Goal: Communication & Community: Share content

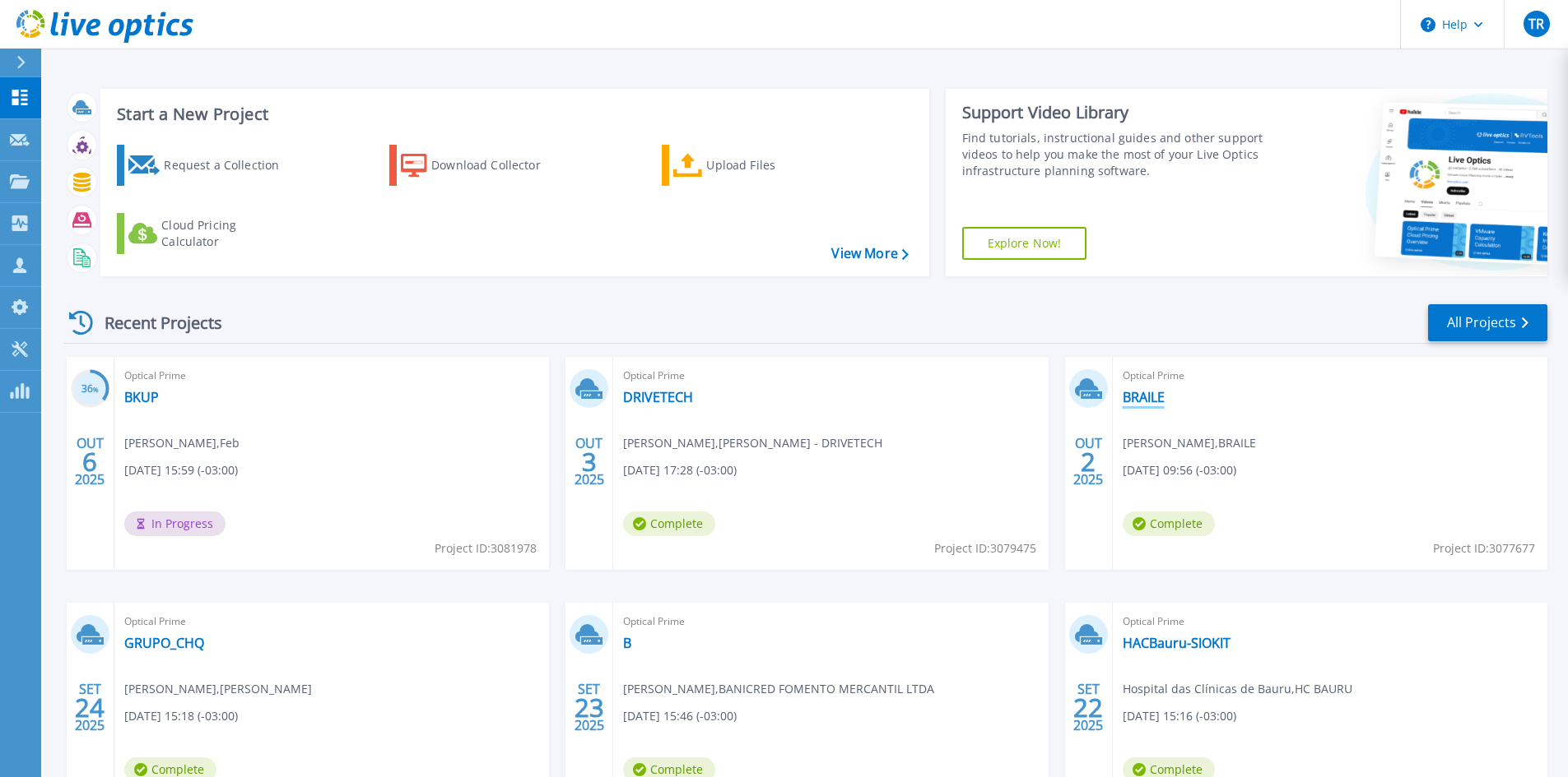
click at [1152, 401] on link "BRAILE" at bounding box center [1144, 397] width 42 height 17
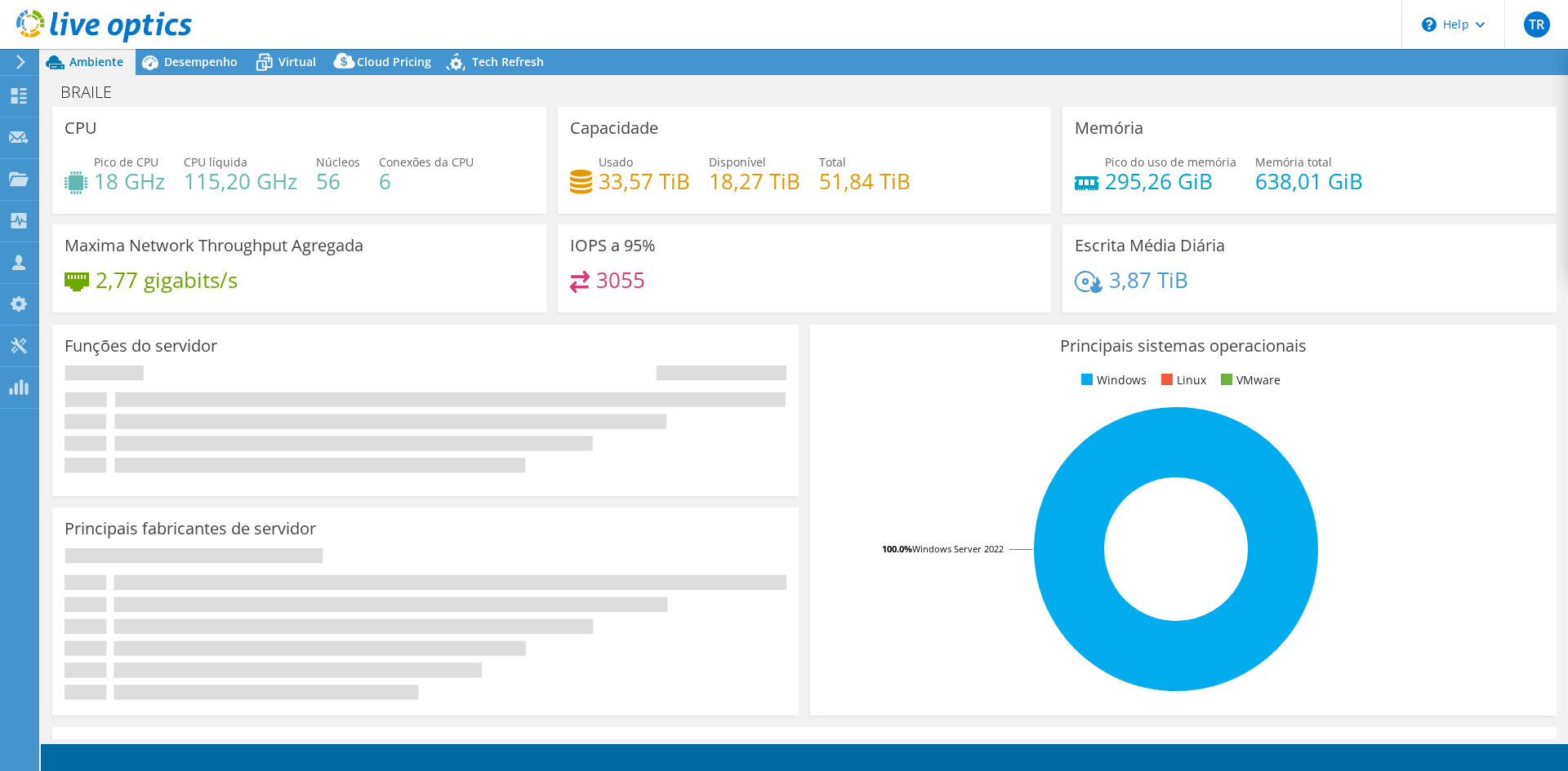
select select "USD"
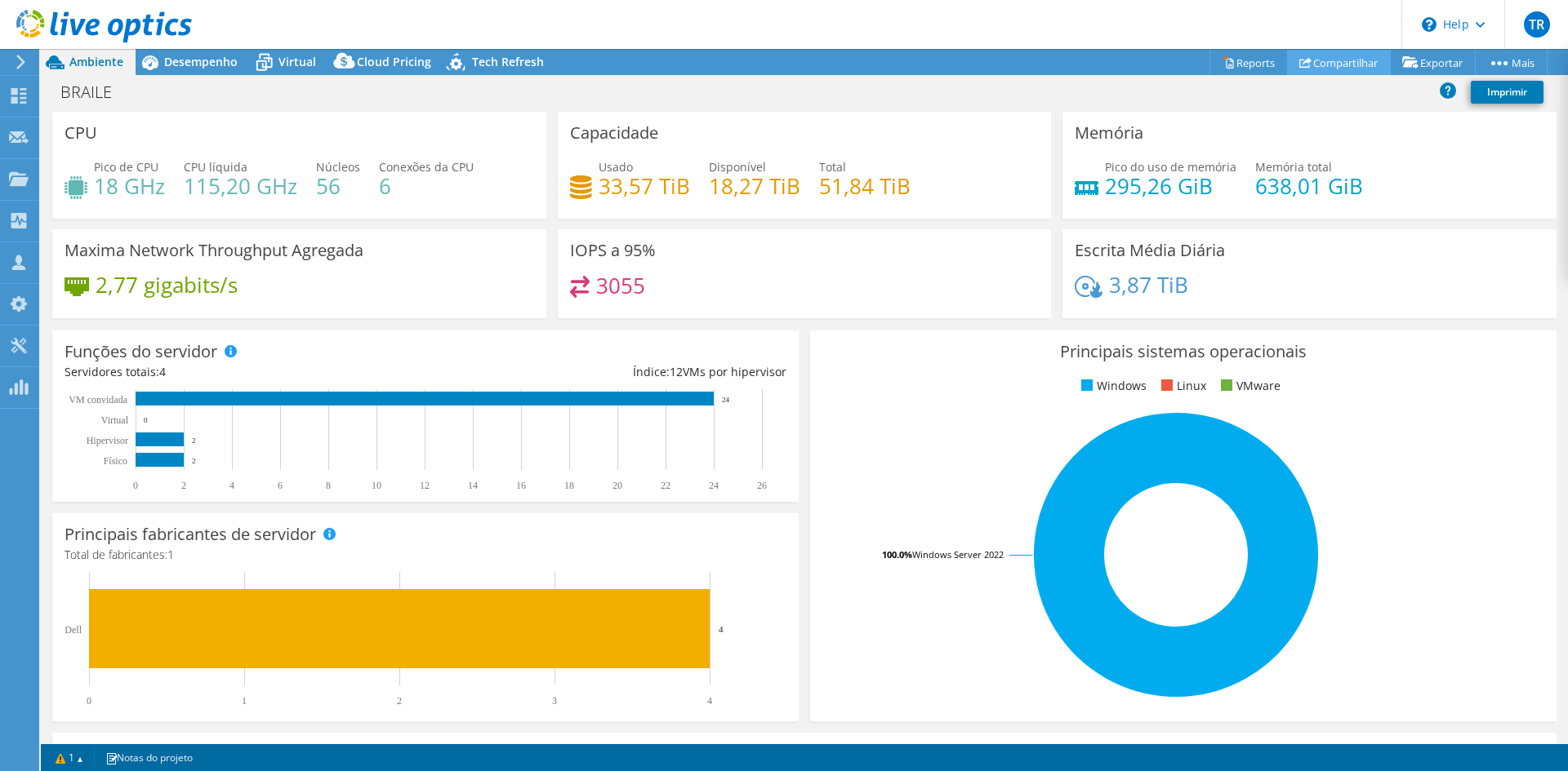
click at [1337, 65] on link "Compartilhar" at bounding box center [1339, 62] width 103 height 25
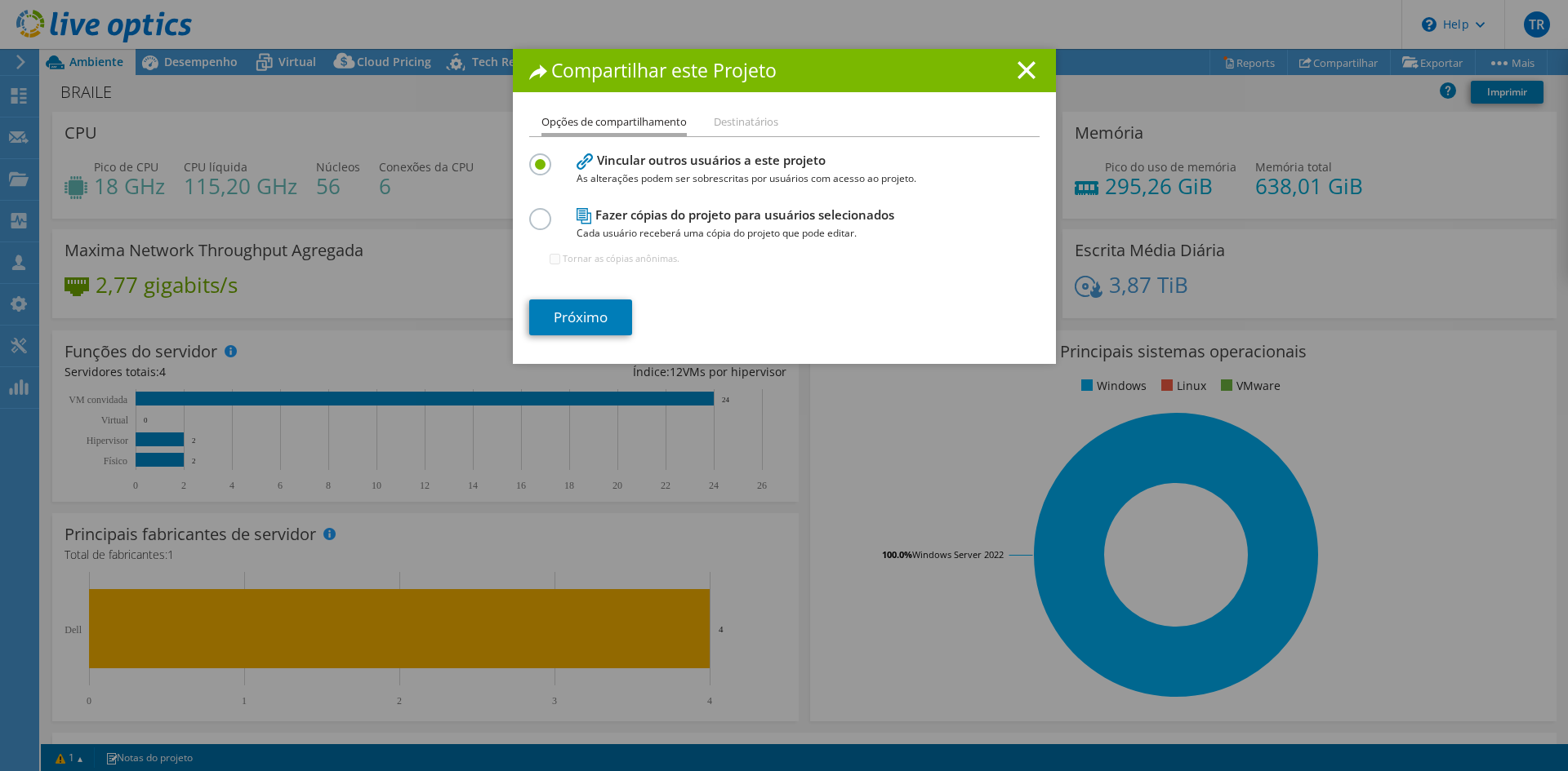
click at [532, 212] on label at bounding box center [543, 210] width 29 height 4
click at [0, 0] on input "radio" at bounding box center [0, 0] width 0 height 0
click at [734, 127] on li "Destinatários" at bounding box center [746, 123] width 65 height 20
click at [578, 315] on link "Próximo" at bounding box center [580, 317] width 103 height 36
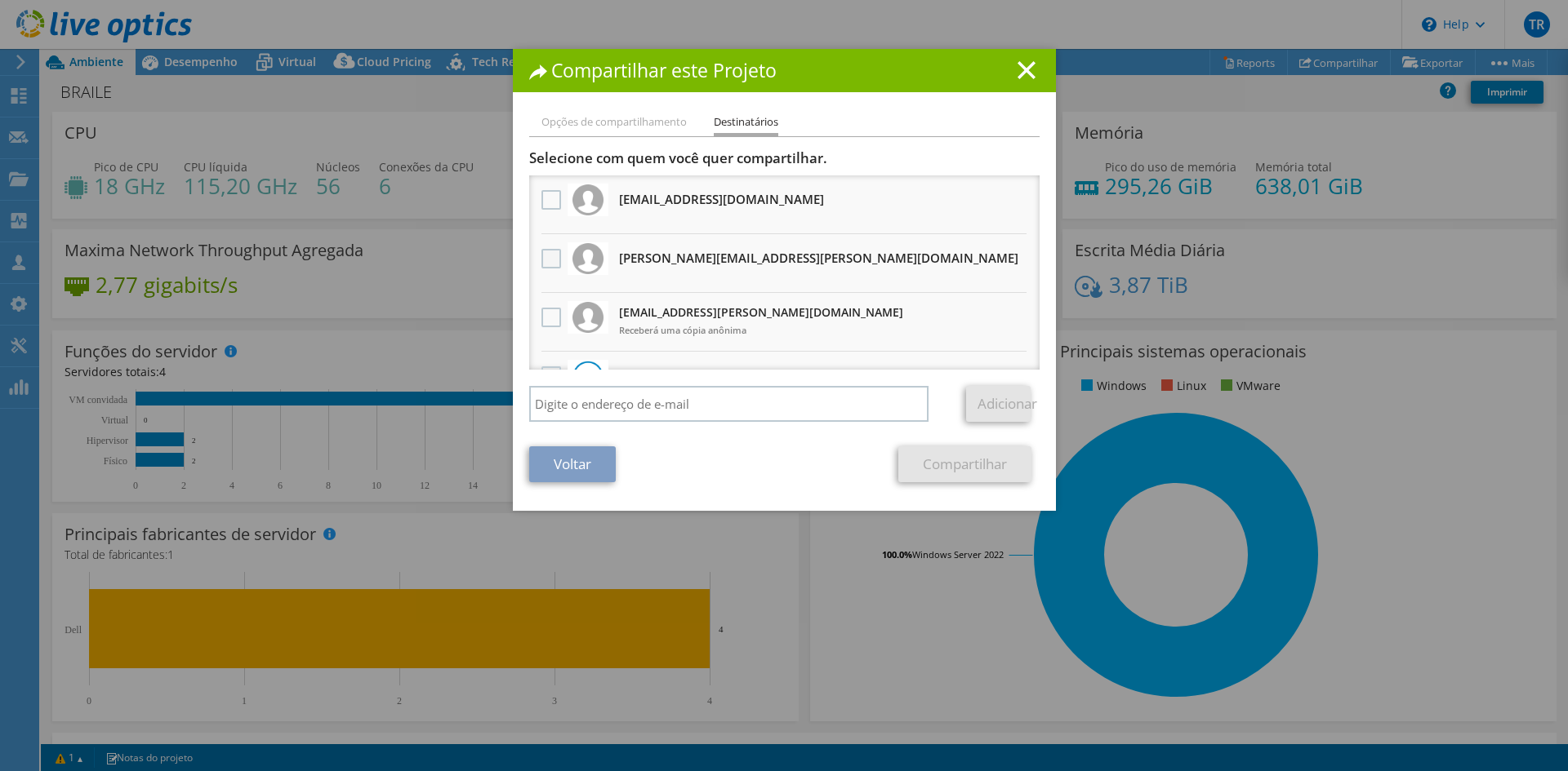
click at [549, 268] on label at bounding box center [552, 258] width 24 height 19
click at [0, 0] on input "checkbox" at bounding box center [0, 0] width 0 height 0
click at [946, 473] on link "Compartilhar" at bounding box center [965, 464] width 133 height 36
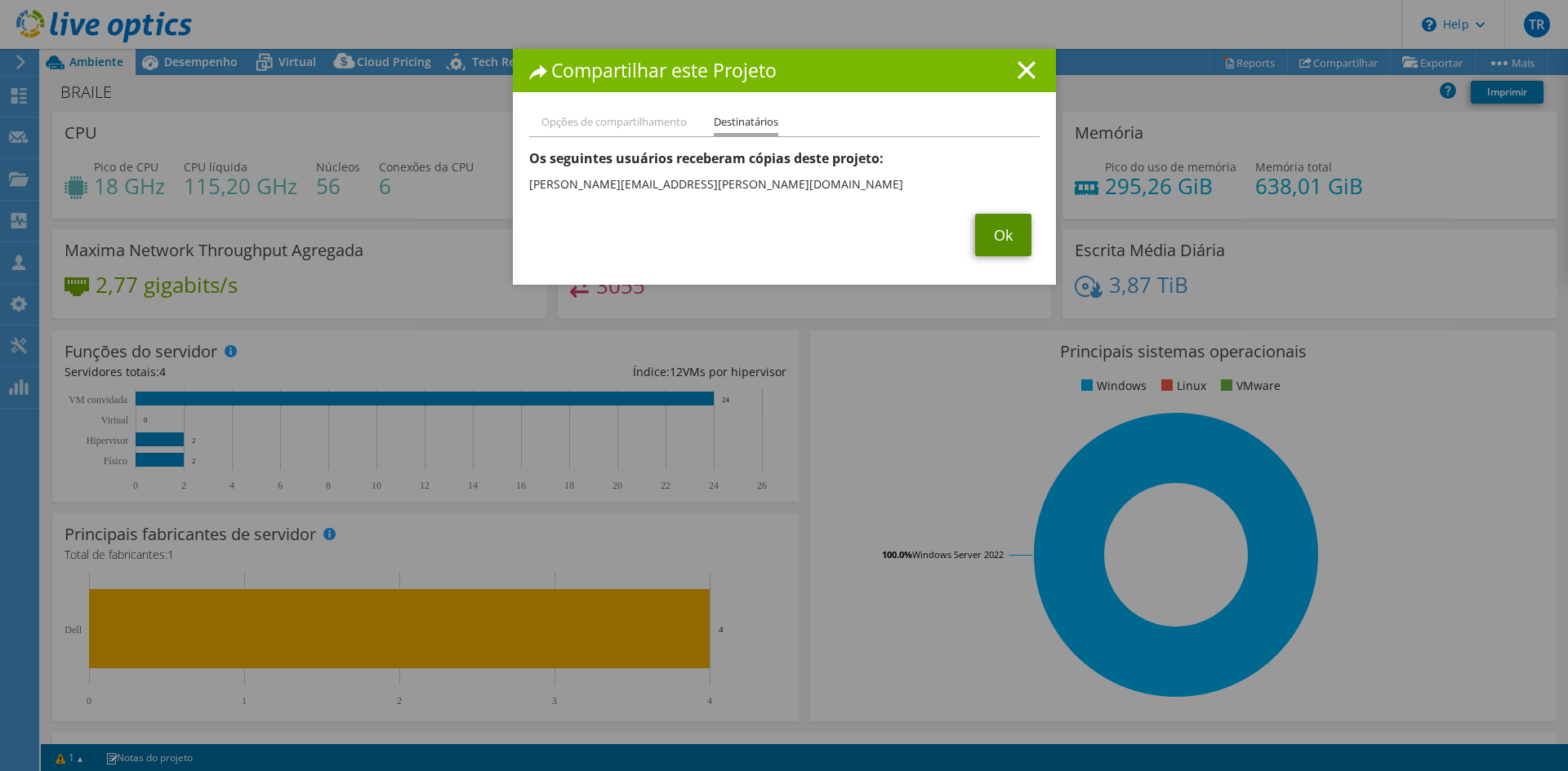
click at [992, 229] on link "Ok" at bounding box center [1003, 235] width 56 height 42
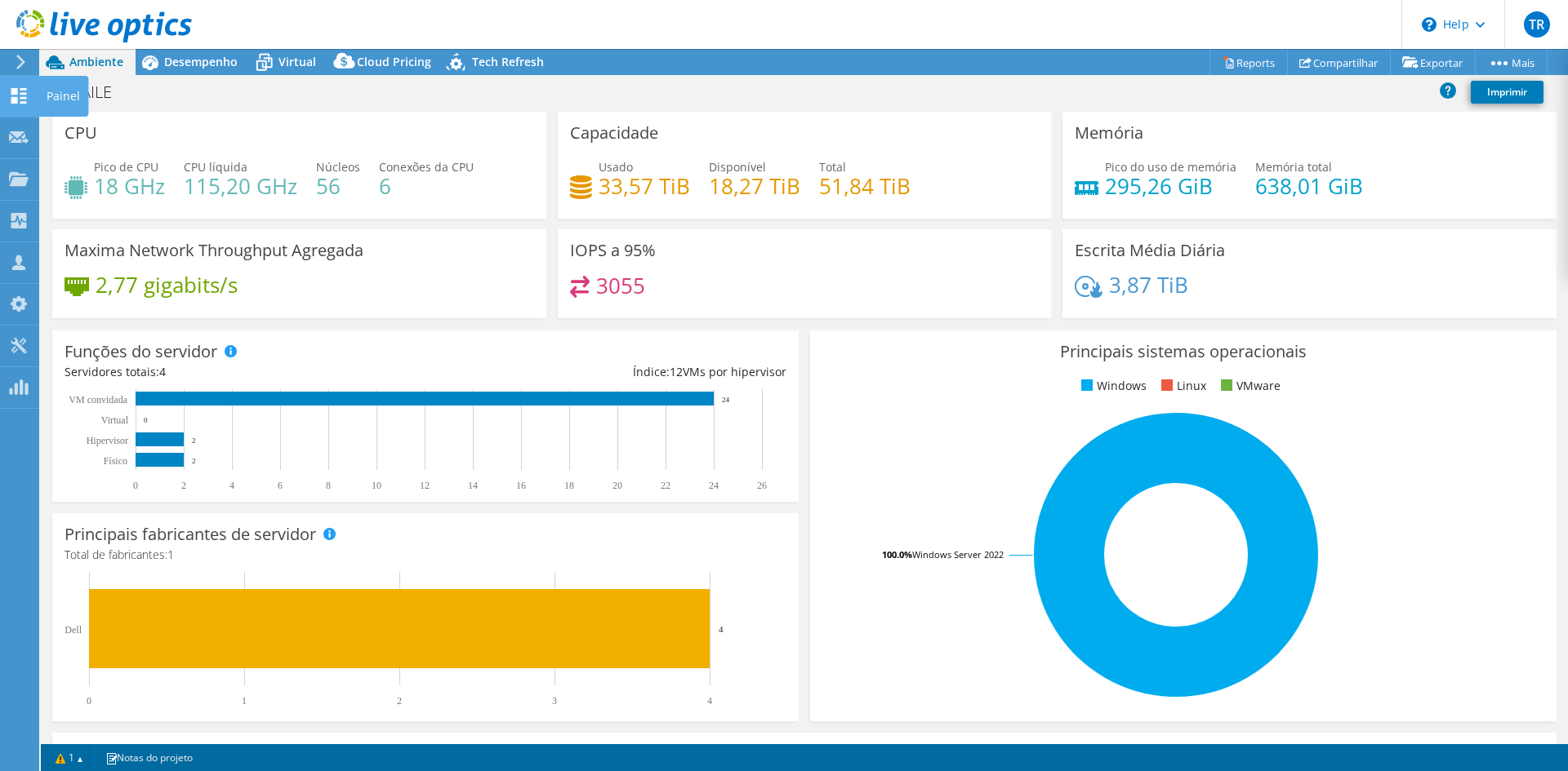
click at [21, 90] on use at bounding box center [19, 96] width 16 height 16
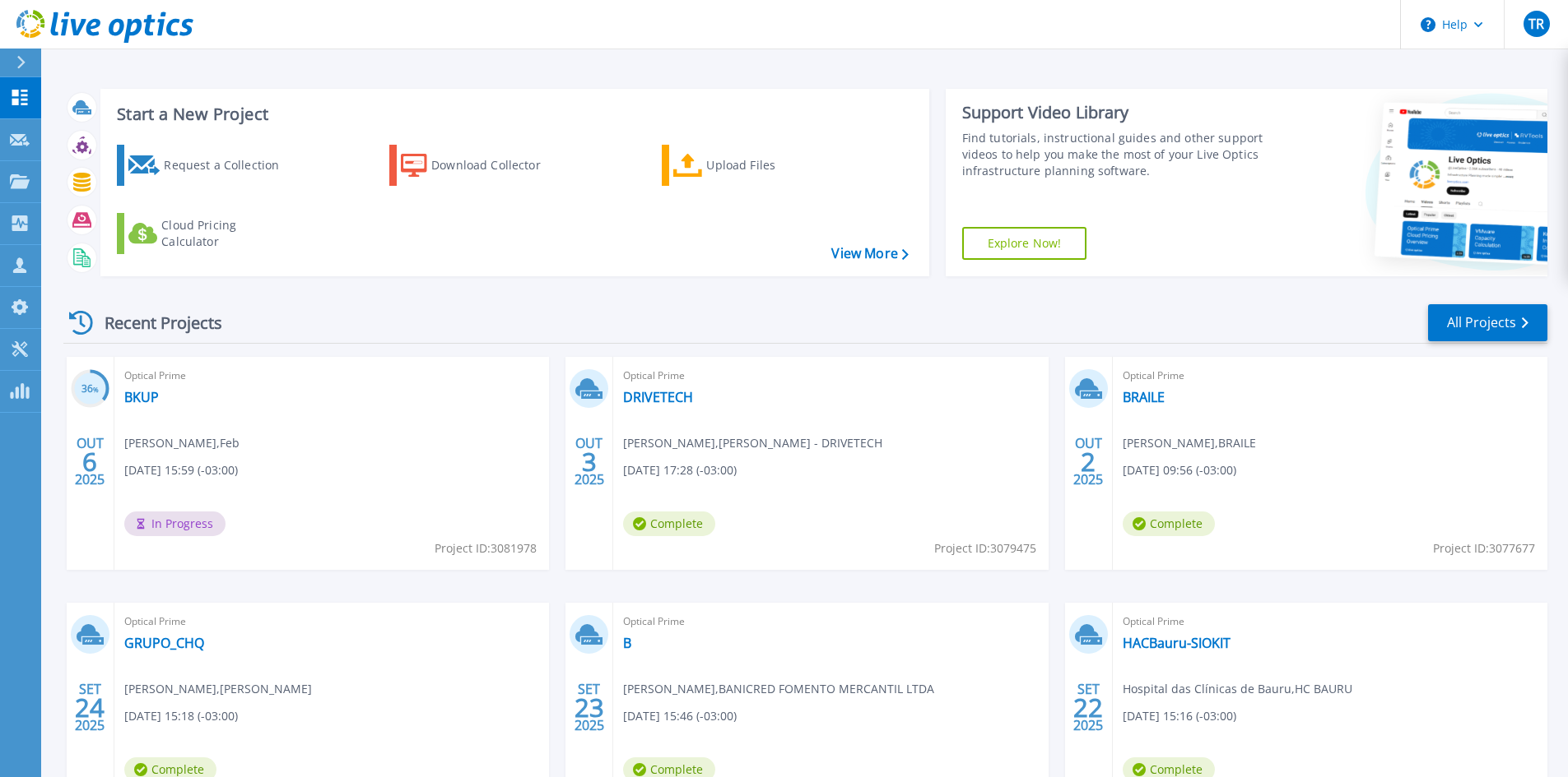
scroll to position [134, 0]
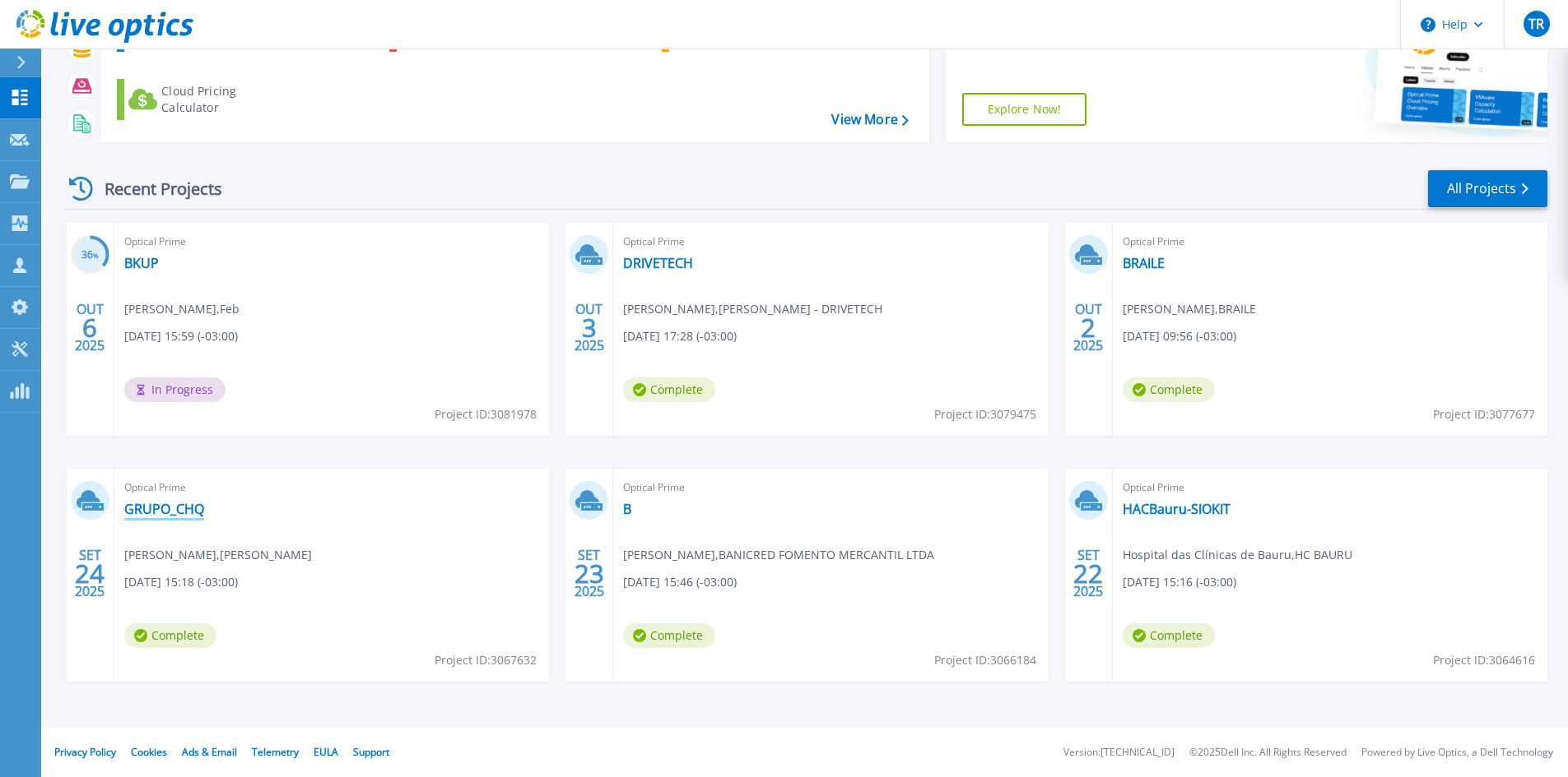
click at [167, 512] on link "GRUPO_CHQ" at bounding box center [164, 509] width 79 height 17
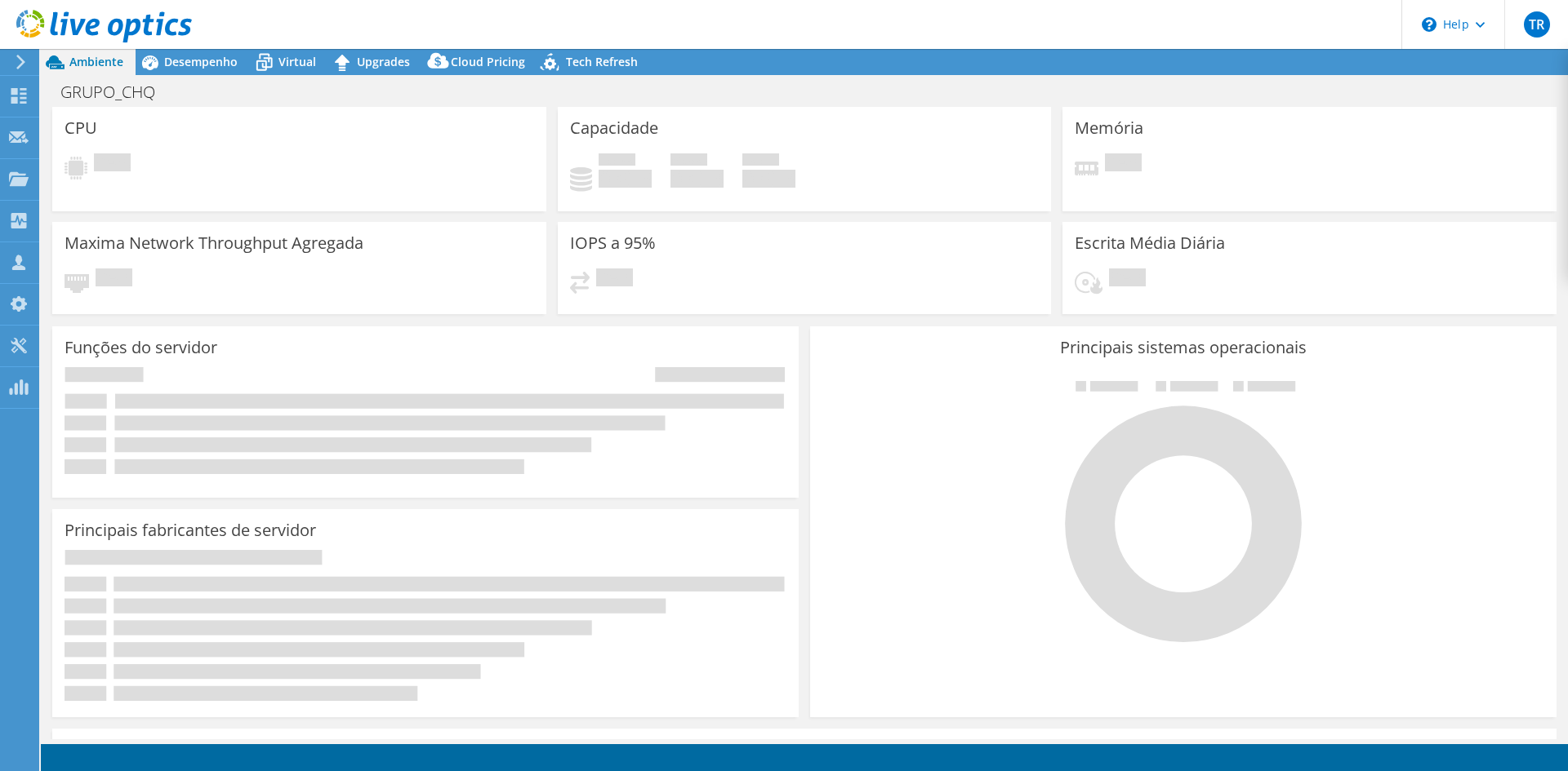
select select "SouthAmerica"
select select "BRL"
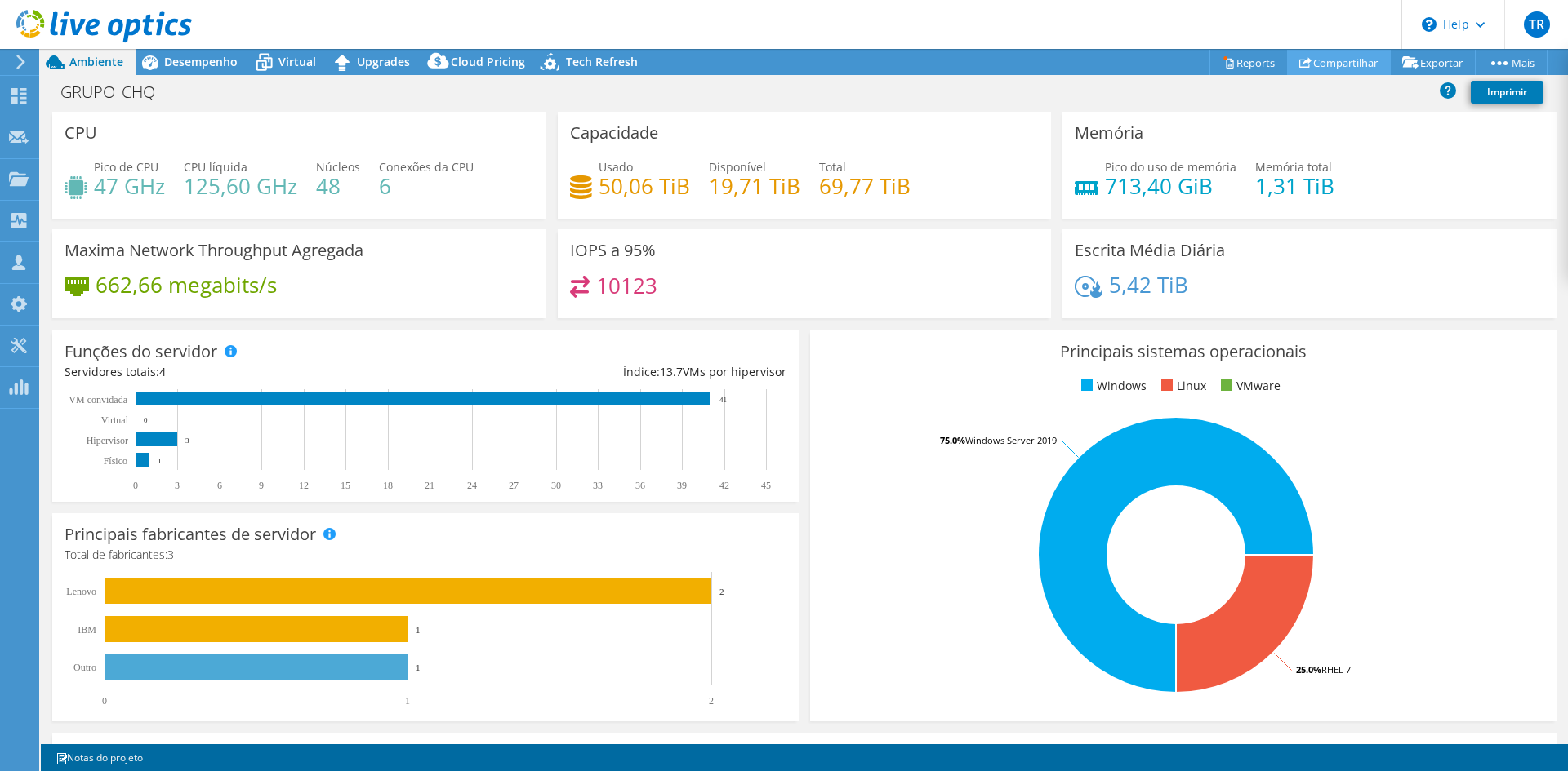
click at [1332, 60] on link "Compartilhar" at bounding box center [1339, 62] width 103 height 25
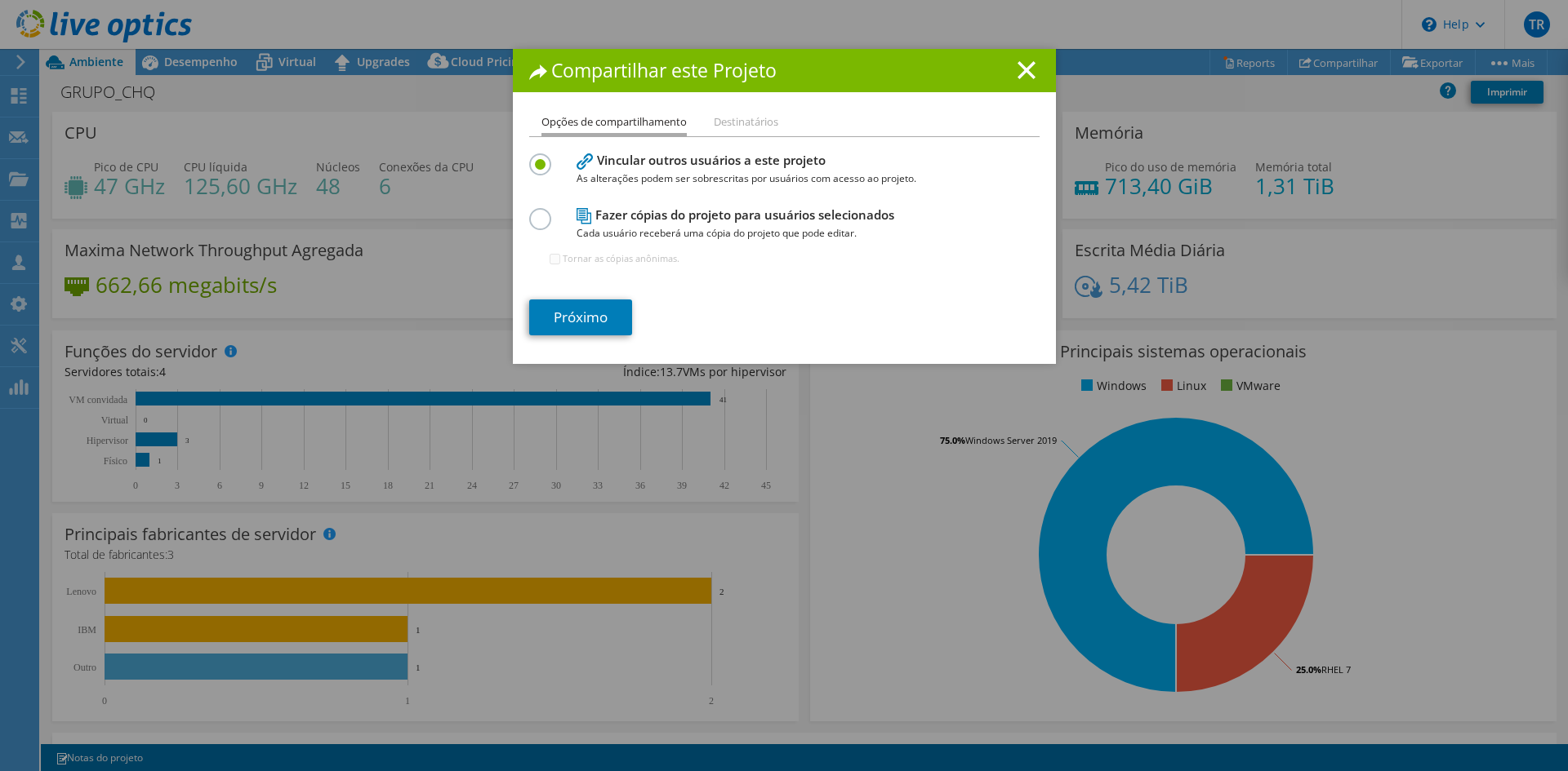
click at [539, 212] on label at bounding box center [543, 210] width 29 height 4
click at [0, 0] on input "radio" at bounding box center [0, 0] width 0 height 0
click at [575, 312] on link "Próximo" at bounding box center [580, 317] width 103 height 36
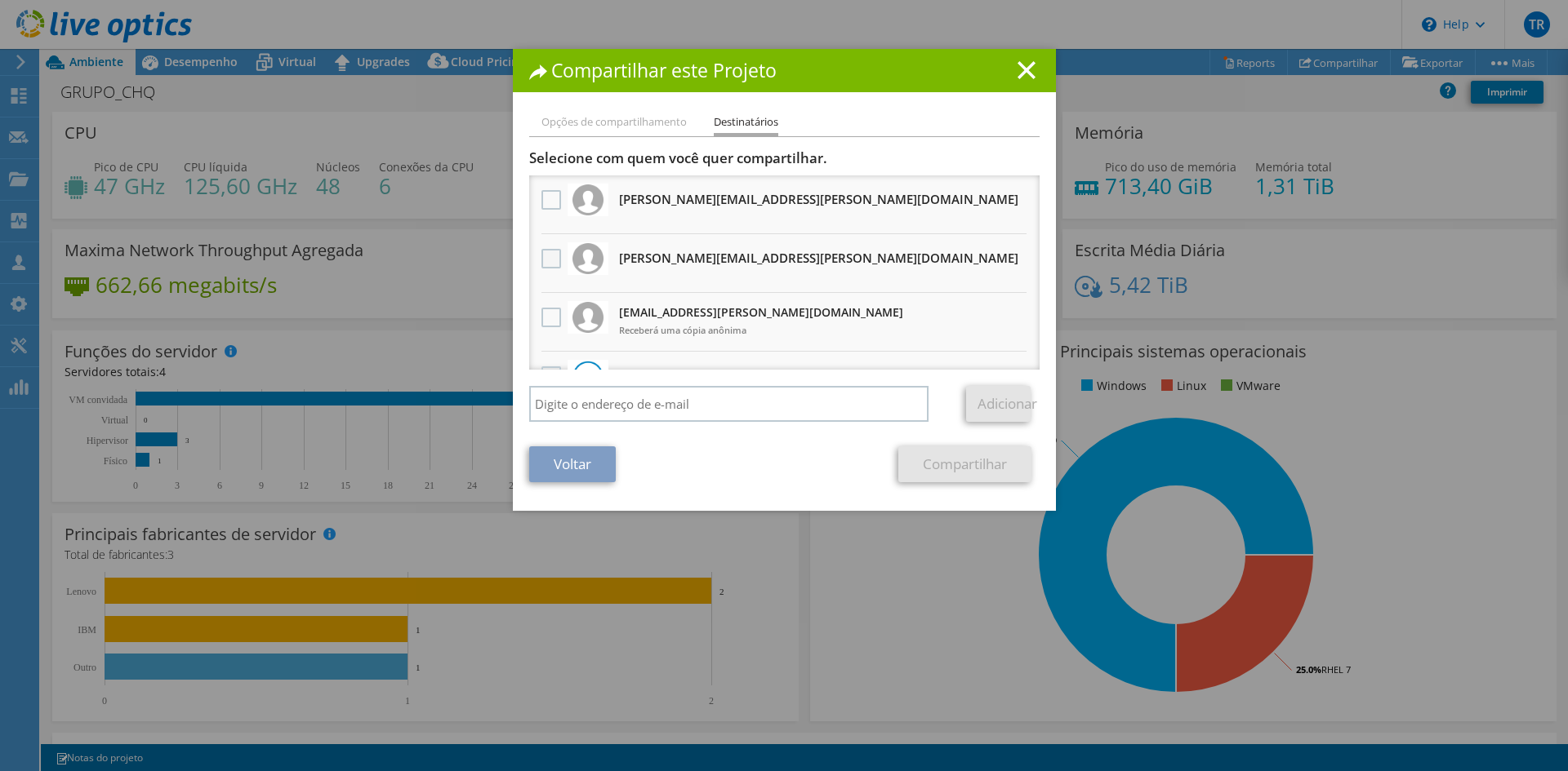
click at [541, 264] on label at bounding box center [552, 258] width 24 height 19
click at [0, 0] on input "checkbox" at bounding box center [0, 0] width 0 height 0
click at [933, 457] on link "Compartilhar" at bounding box center [965, 464] width 133 height 36
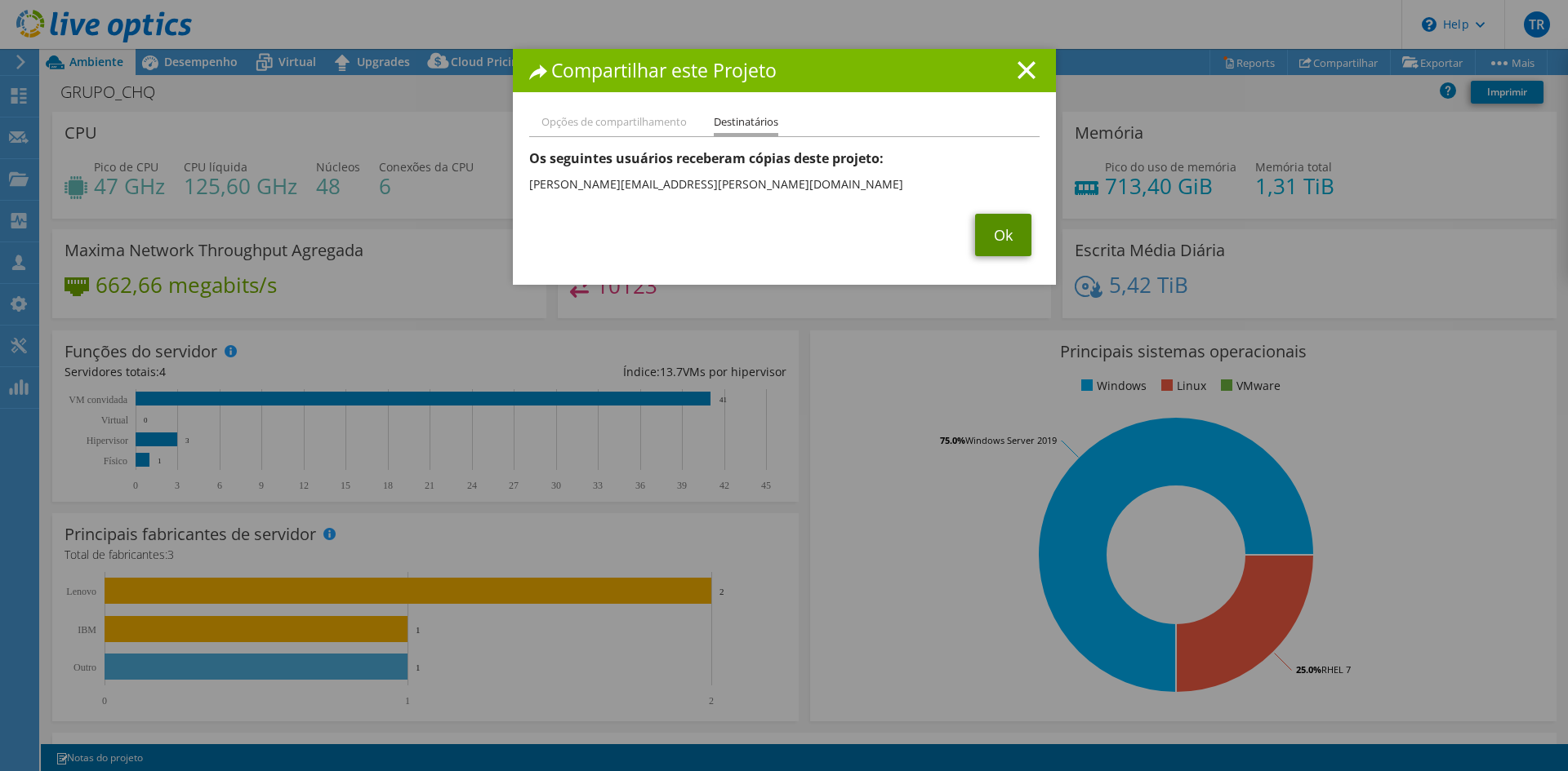
click at [995, 243] on link "Ok" at bounding box center [1003, 235] width 56 height 42
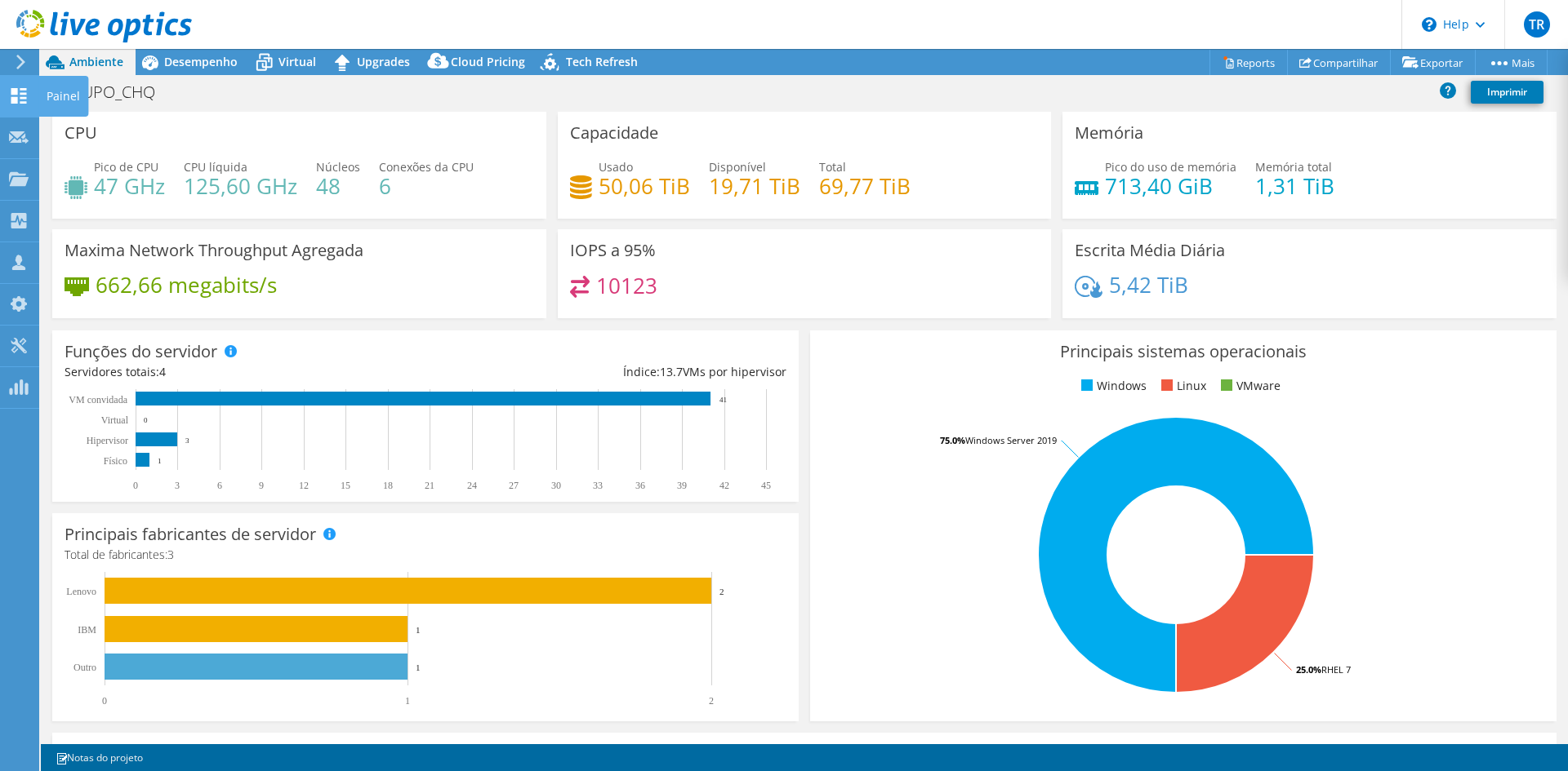
click at [16, 101] on use at bounding box center [19, 96] width 16 height 16
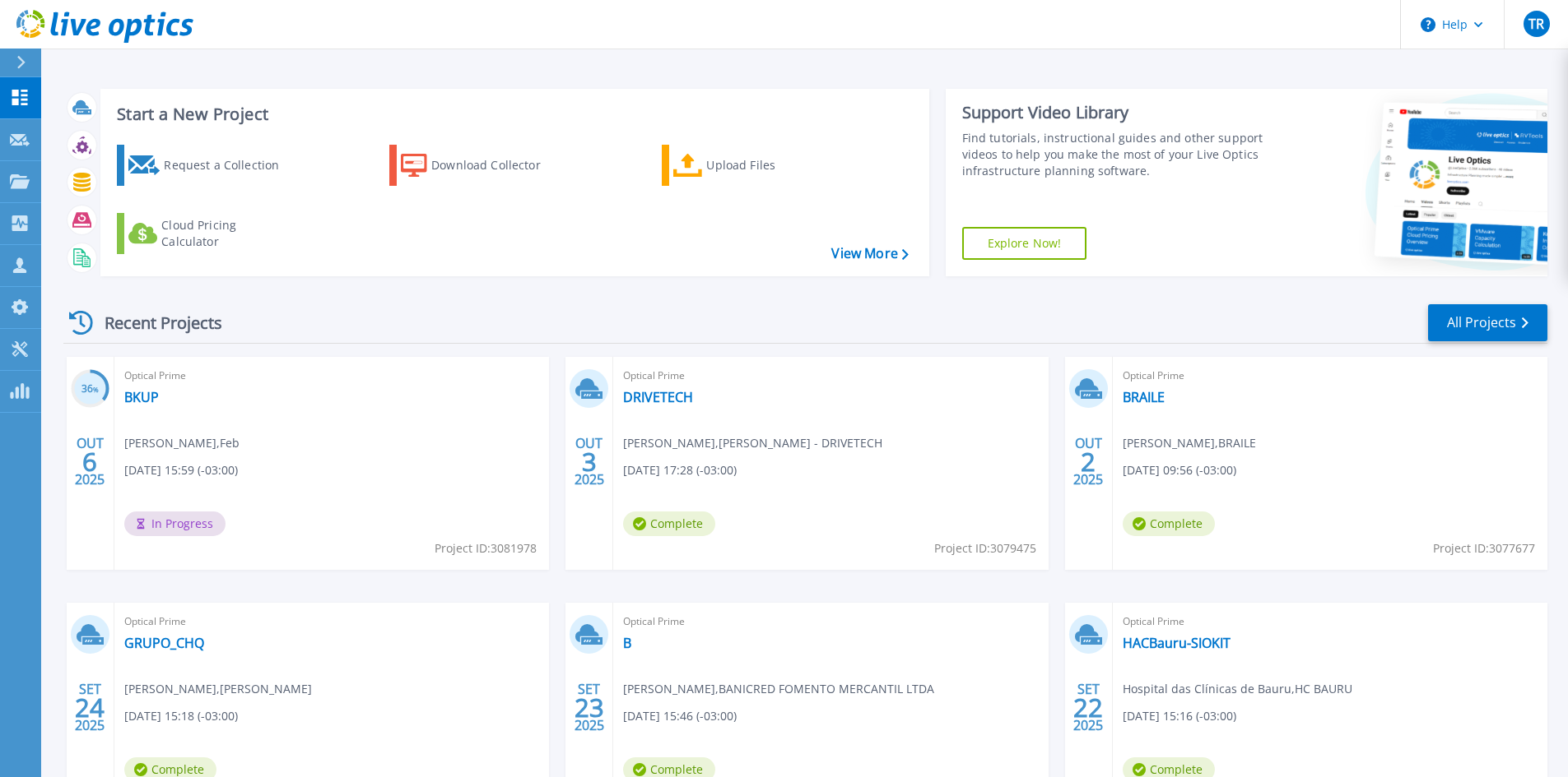
click at [818, 303] on div "Recent Projects All Projects" at bounding box center [805, 323] width 1483 height 41
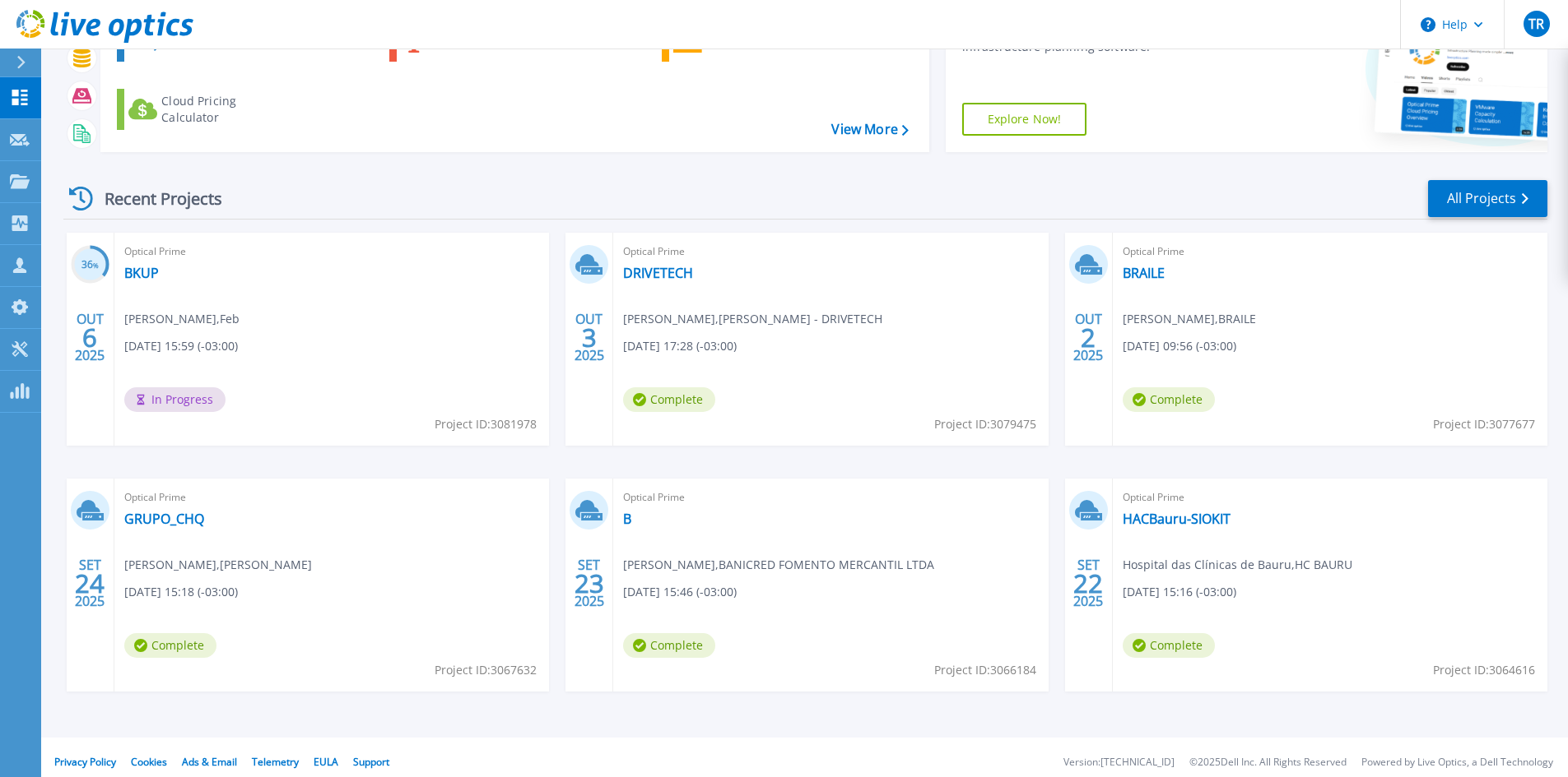
scroll to position [125, 0]
